Goal: Task Accomplishment & Management: Manage account settings

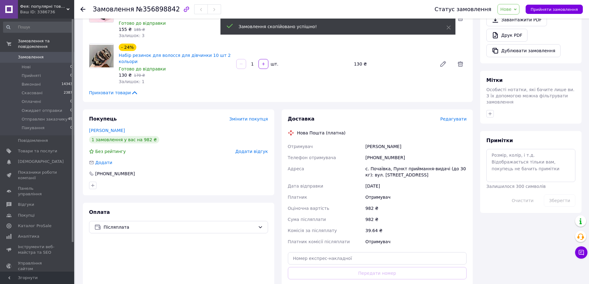
scroll to position [247, 0]
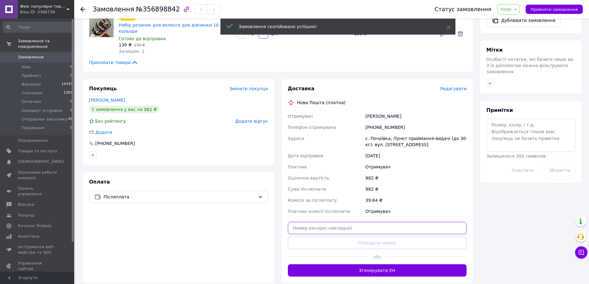
click at [377, 223] on input "text" at bounding box center [377, 228] width 179 height 12
paste input "20451223379411"
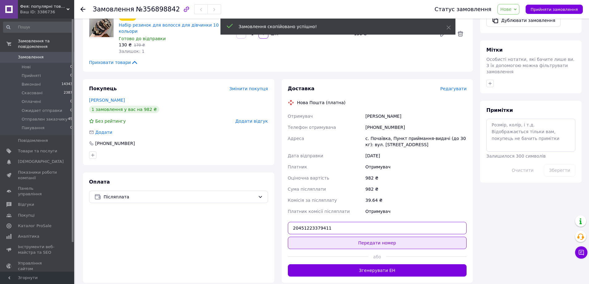
type input "20451223379411"
click at [368, 237] on button "Передати номер" at bounding box center [377, 243] width 179 height 12
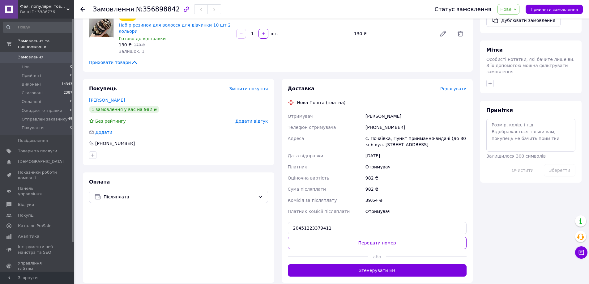
click at [511, 9] on span "Нове" at bounding box center [505, 9] width 11 height 5
click at [524, 69] on li "Отправлен заказчику" at bounding box center [524, 67] width 52 height 9
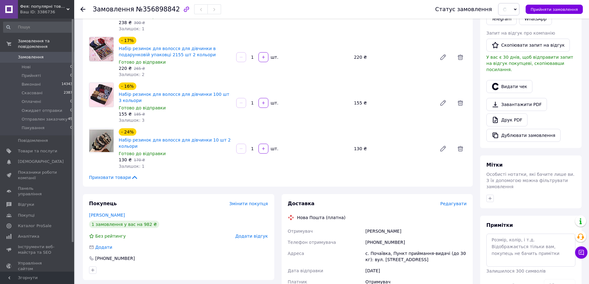
scroll to position [83, 0]
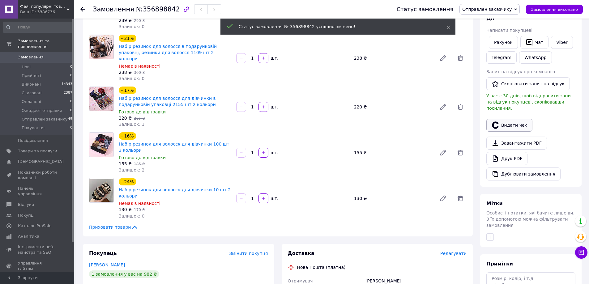
click at [506, 119] on div "Дії Написати покупцеві Рахунок   Чат Viber Telegram WhatsApp Запит на відгук пр…" at bounding box center [530, 97] width 89 height 165
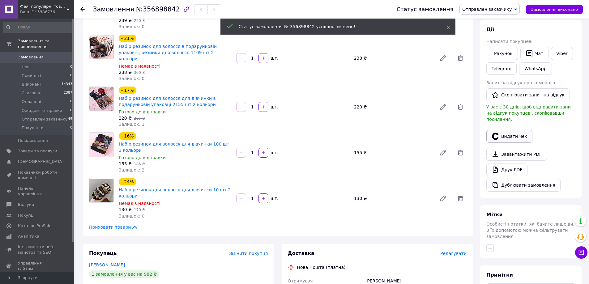
click at [510, 130] on button "Видати чек" at bounding box center [509, 136] width 46 height 13
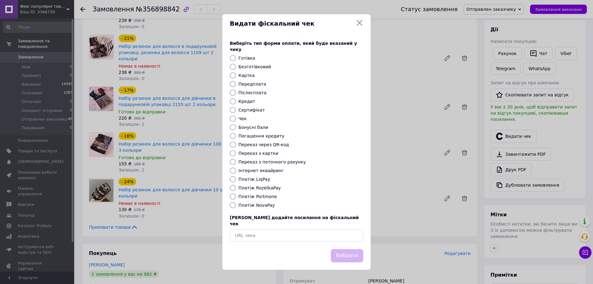
click at [262, 205] on label "Платіж NovaPay" at bounding box center [257, 205] width 36 height 5
click at [236, 205] on input "Платіж NovaPay" at bounding box center [233, 205] width 6 height 6
radio input "true"
click at [349, 249] on button "Вибрати" at bounding box center [347, 255] width 32 height 13
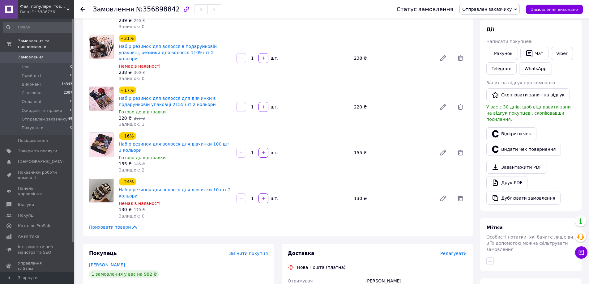
scroll to position [0, 0]
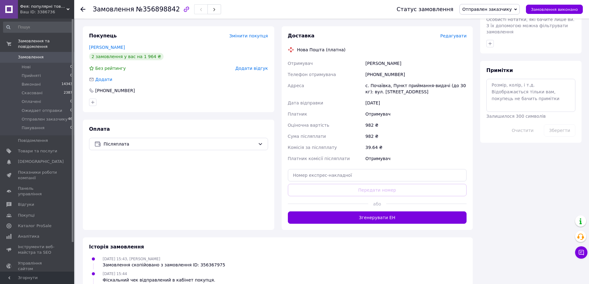
scroll to position [321, 0]
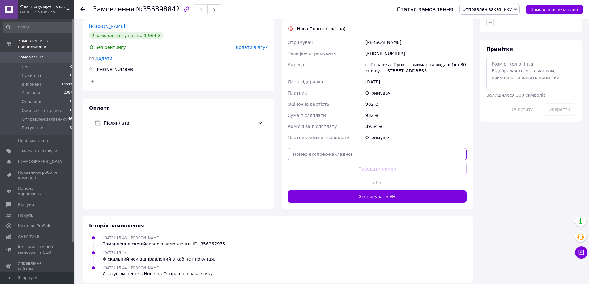
click at [367, 150] on input "text" at bounding box center [377, 154] width 179 height 12
paste input "20451223379411"
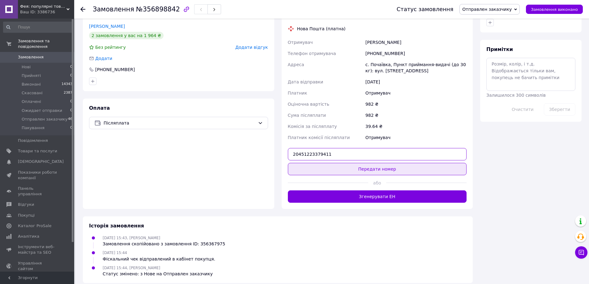
type input "20451223379411"
click at [376, 164] on button "Передати номер" at bounding box center [377, 169] width 179 height 12
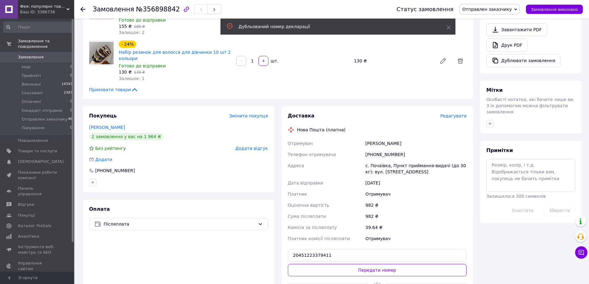
scroll to position [74, 0]
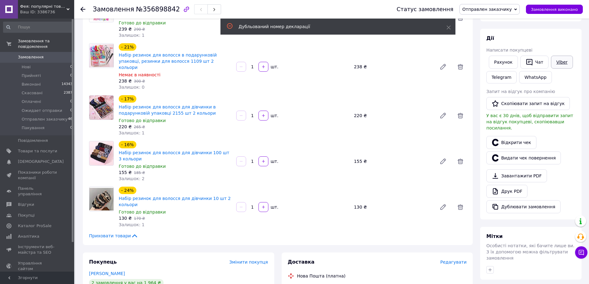
click at [556, 62] on link "Viber" at bounding box center [562, 62] width 22 height 13
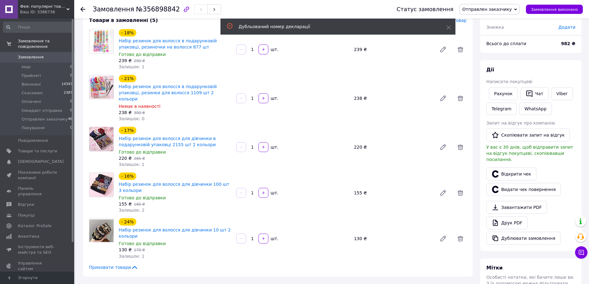
scroll to position [0, 0]
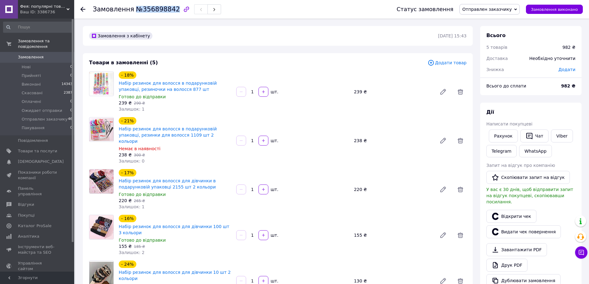
drag, startPoint x: 169, startPoint y: 10, endPoint x: 131, endPoint y: 13, distance: 37.9
click at [131, 13] on div "Замовлення №356898842" at bounding box center [157, 9] width 128 height 11
copy span "№356898842"
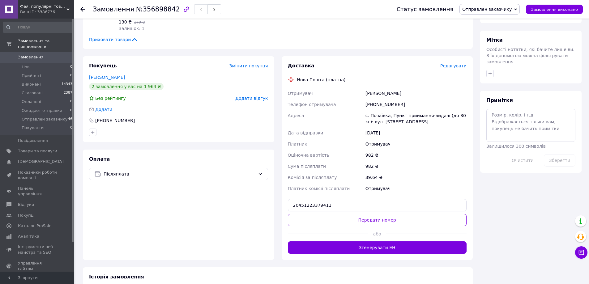
scroll to position [288, 0]
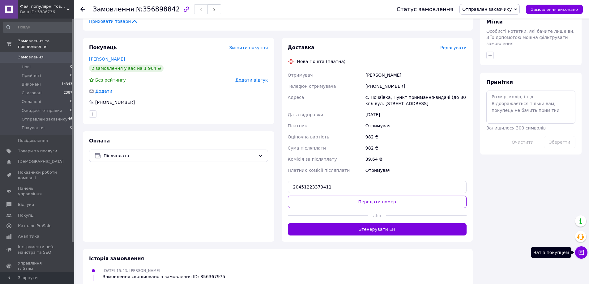
click at [577, 249] on button "Чат з покупцем" at bounding box center [581, 252] width 12 height 12
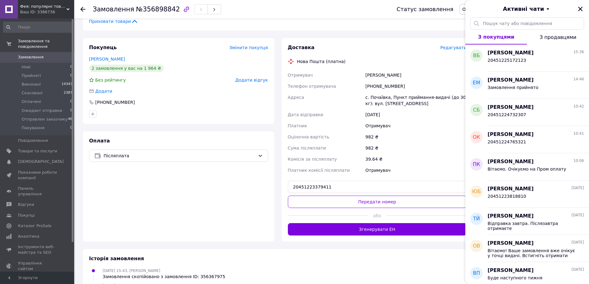
click at [578, 8] on icon "Закрити" at bounding box center [580, 9] width 6 height 6
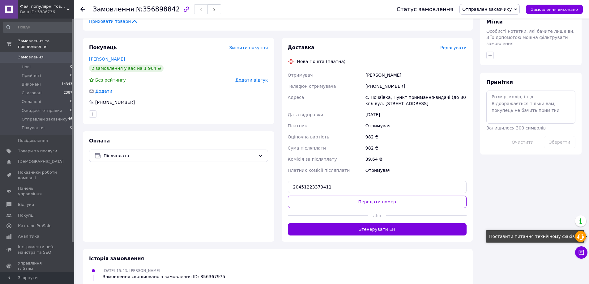
click at [575, 238] on div at bounding box center [580, 236] width 11 height 11
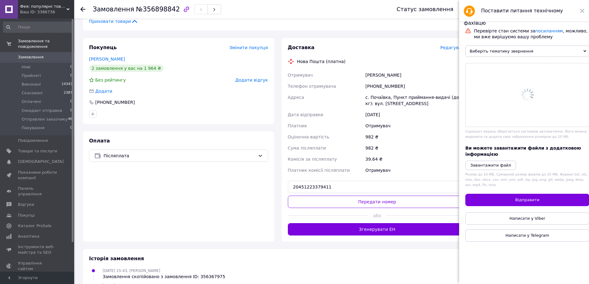
click at [537, 254] on div "Перевірте стан системи за посиланням , можливо, ми вже вирішуємо вашу проблему …" at bounding box center [527, 154] width 136 height 264
click at [535, 221] on span "Написати у Viber" at bounding box center [527, 218] width 36 height 5
click at [525, 221] on span "Написати у Viber" at bounding box center [527, 218] width 36 height 5
